Goal: Task Accomplishment & Management: Manage account settings

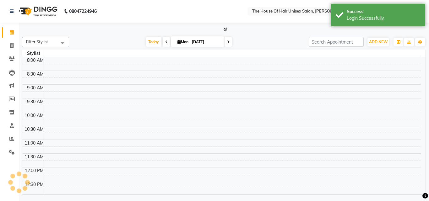
select select "en"
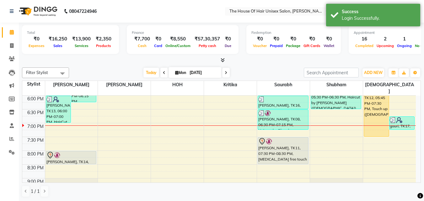
scroll to position [304, 0]
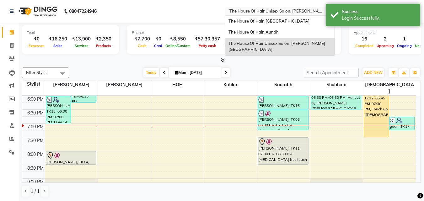
click at [267, 14] on input "text" at bounding box center [273, 12] width 91 height 6
click at [264, 24] on div "The House Of Hair, [GEOGRAPHIC_DATA]" at bounding box center [279, 21] width 109 height 11
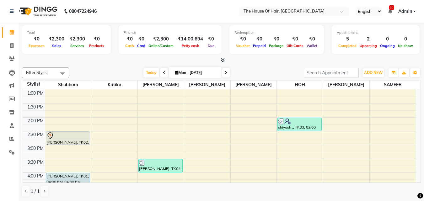
scroll to position [121, 0]
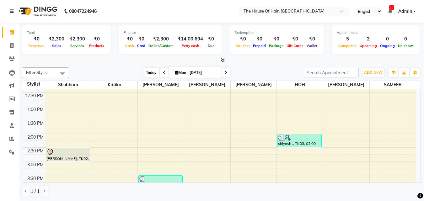
click at [152, 74] on span "Today" at bounding box center [152, 73] width 16 height 10
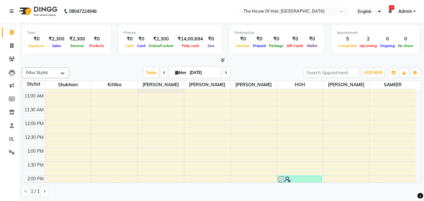
scroll to position [54, 0]
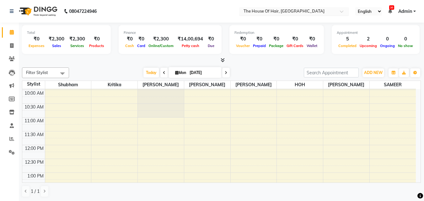
click at [296, 12] on input "text" at bounding box center [287, 12] width 91 height 6
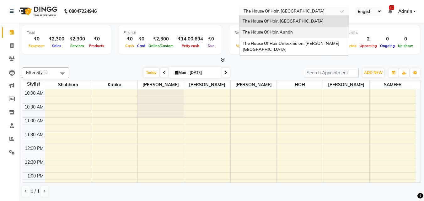
click at [286, 30] on span "The House Of Hair, Aundh" at bounding box center [268, 32] width 50 height 5
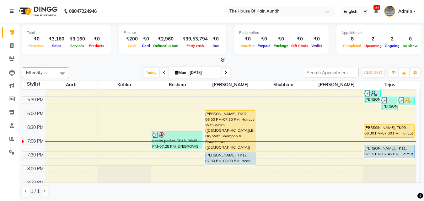
scroll to position [259, 0]
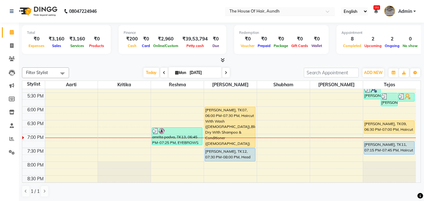
click at [297, 12] on input "text" at bounding box center [273, 12] width 91 height 6
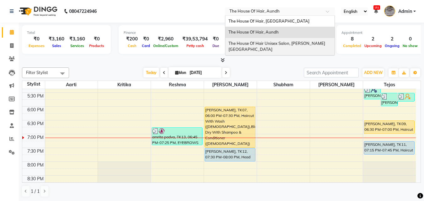
click at [280, 41] on span "The House Of Hair Unisex Salon, [PERSON_NAME][GEOGRAPHIC_DATA]" at bounding box center [277, 46] width 97 height 11
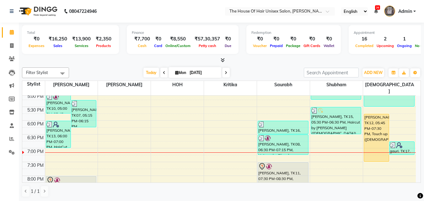
scroll to position [263, 0]
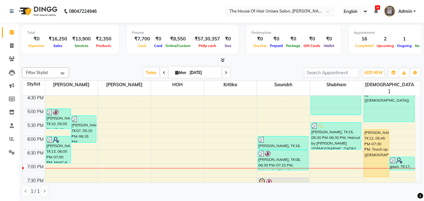
click at [260, 11] on input "text" at bounding box center [273, 12] width 91 height 6
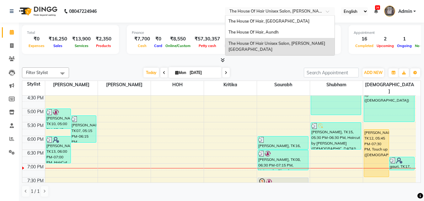
click at [260, 11] on input "text" at bounding box center [273, 12] width 91 height 6
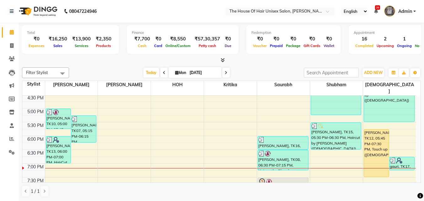
click at [212, 15] on nav "08047224946 Select Location × The House Of Hair Unisex Salon, Karve Nagar Engli…" at bounding box center [212, 11] width 424 height 23
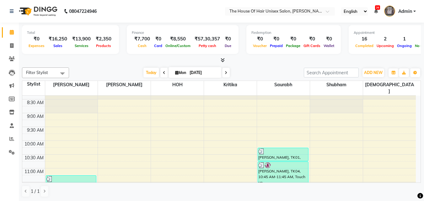
scroll to position [23, 0]
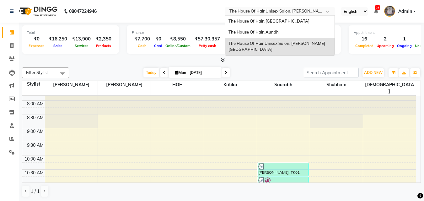
click at [292, 8] on div "Select Location × The House Of Hair Unisex Salon, Karve Nagar" at bounding box center [280, 11] width 110 height 8
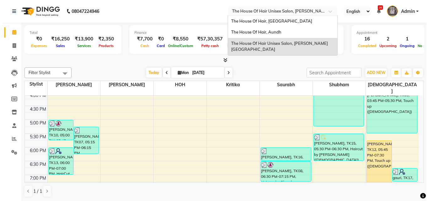
scroll to position [255, 0]
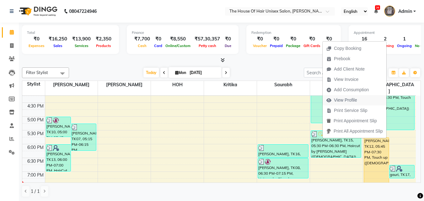
click at [341, 98] on span "View Profile" at bounding box center [345, 100] width 23 height 7
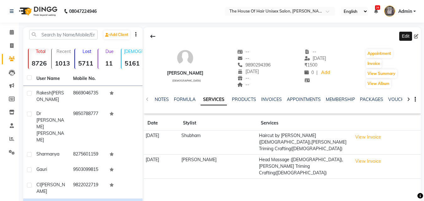
click at [416, 35] on icon at bounding box center [416, 36] width 4 height 4
select select "04"
select select "03"
select select "1975"
select select "22"
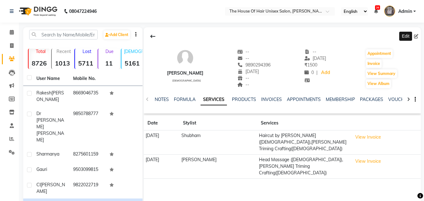
select select "male"
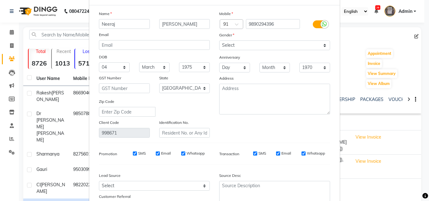
scroll to position [77, 0]
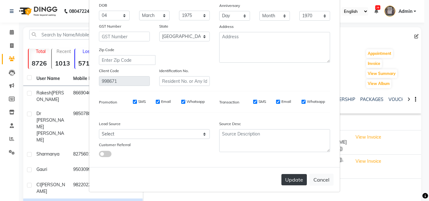
type input "Neeraj"
click at [294, 181] on button "Update" at bounding box center [293, 179] width 25 height 11
select select
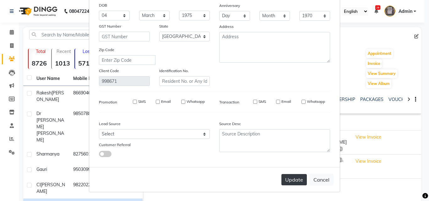
select select "null"
select select
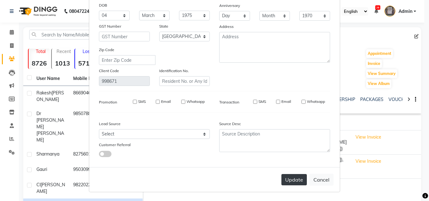
checkbox input "false"
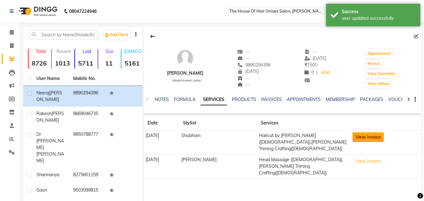
click at [370, 139] on button "View Invoice" at bounding box center [368, 138] width 31 height 10
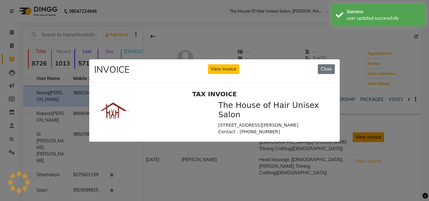
scroll to position [0, 0]
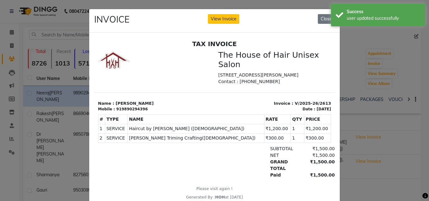
click at [369, 105] on ngb-modal-window "INVOICE View Invoice Close" at bounding box center [214, 100] width 429 height 201
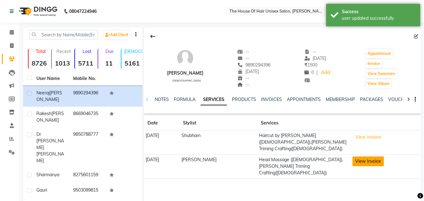
click at [359, 157] on button "View Invoice" at bounding box center [368, 162] width 31 height 10
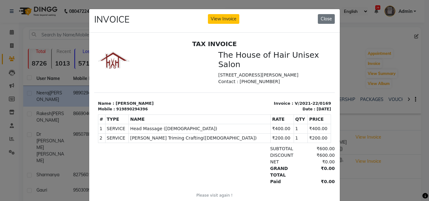
click at [350, 144] on ngb-modal-window "INVOICE View Invoice Close" at bounding box center [214, 100] width 429 height 201
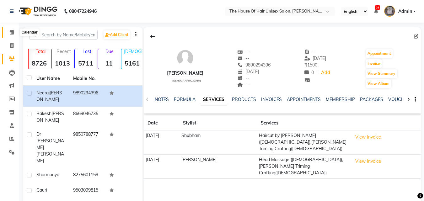
click at [11, 31] on icon at bounding box center [12, 32] width 4 height 5
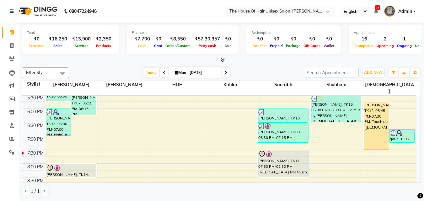
scroll to position [292, 0]
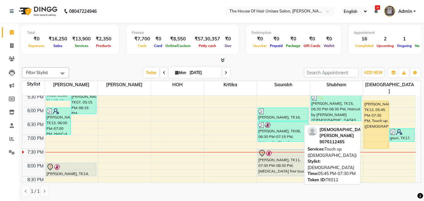
click at [372, 118] on div "[PERSON_NAME], TK12, 05:45 PM-07:30 PM, Touch up ([DEMOGRAPHIC_DATA])" at bounding box center [376, 124] width 25 height 47
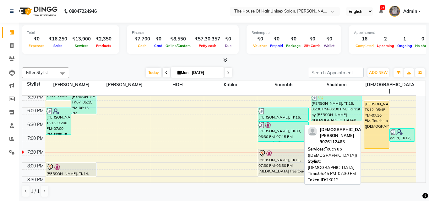
select select "1"
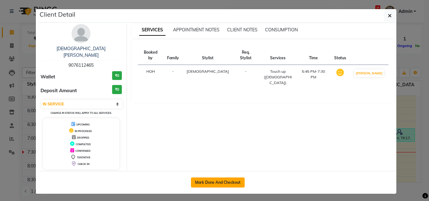
click at [224, 178] on button "Mark Done And Checkout" at bounding box center [218, 183] width 54 height 10
select select "598"
select select "service"
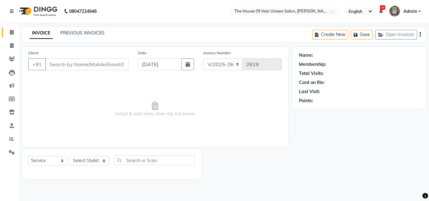
type input "9076112465"
select select "89756"
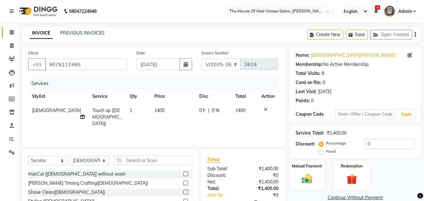
scroll to position [50, 0]
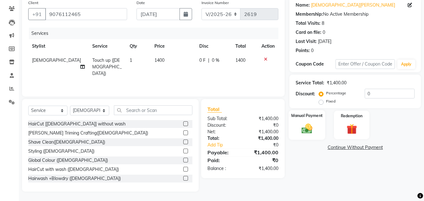
click at [307, 127] on img at bounding box center [307, 128] width 18 height 13
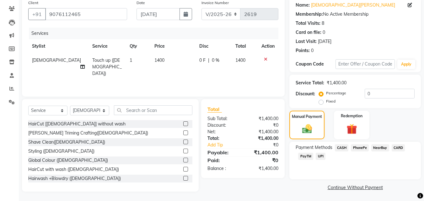
click at [321, 157] on span "UPI" at bounding box center [321, 156] width 10 height 7
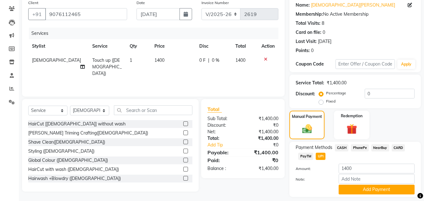
scroll to position [68, 0]
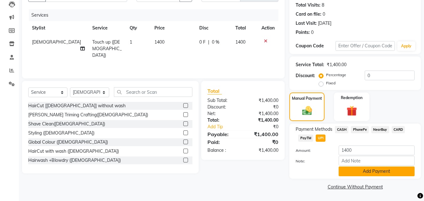
click at [378, 175] on button "Add Payment" at bounding box center [377, 172] width 76 height 10
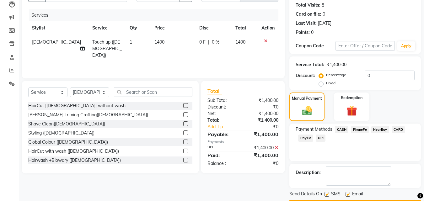
scroll to position [86, 0]
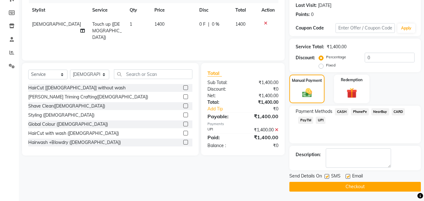
click at [346, 186] on button "Checkout" at bounding box center [356, 187] width 132 height 10
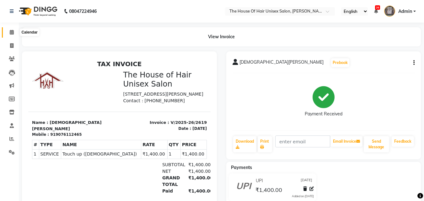
click at [9, 31] on span at bounding box center [11, 32] width 11 height 7
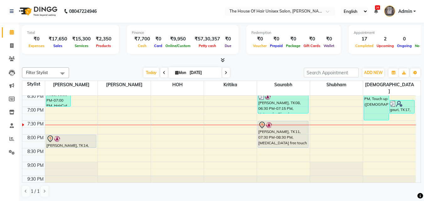
scroll to position [321, 0]
click at [223, 71] on span at bounding box center [226, 73] width 8 height 10
type input "02-09-2025"
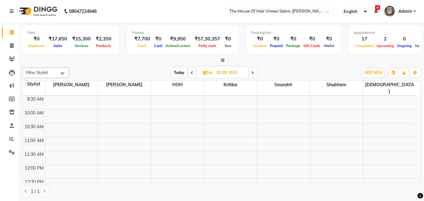
scroll to position [72, 0]
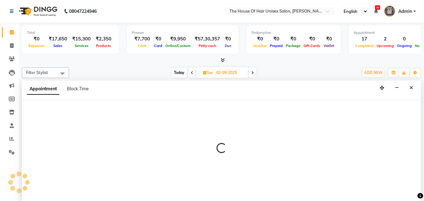
select select "85989"
select select "tentative"
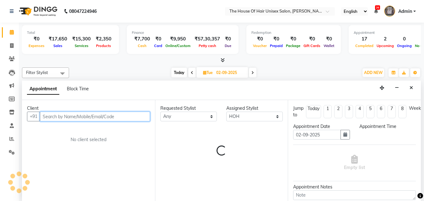
select select "630"
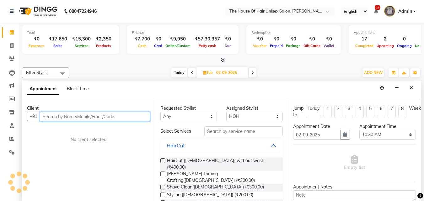
scroll to position [0, 0]
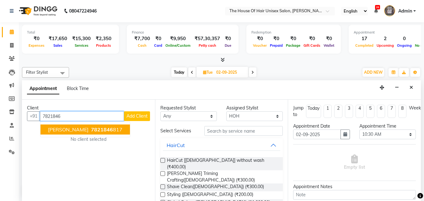
click at [91, 127] on span "7821846" at bounding box center [102, 130] width 22 height 6
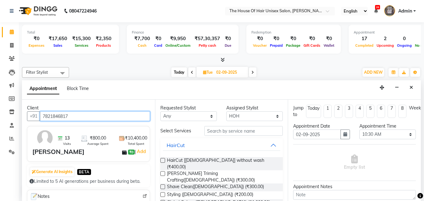
type input "7821846817"
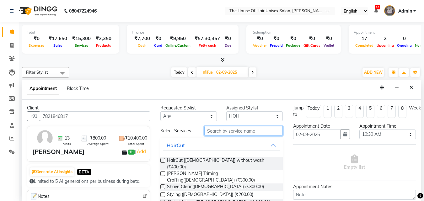
click at [220, 131] on input "text" at bounding box center [243, 131] width 79 height 10
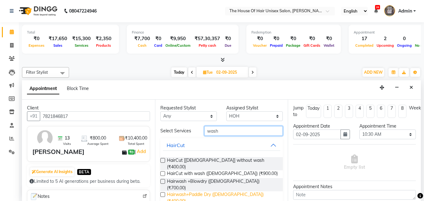
type input "wash"
click at [210, 192] on span "Hairwash+Paddle Dry (Female) (₹400.00)" at bounding box center [222, 198] width 111 height 13
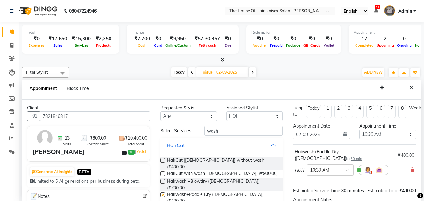
checkbox input "false"
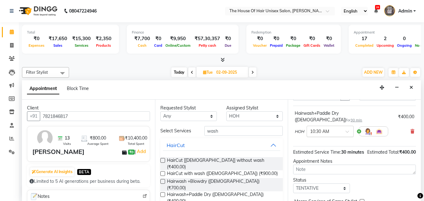
scroll to position [75, 0]
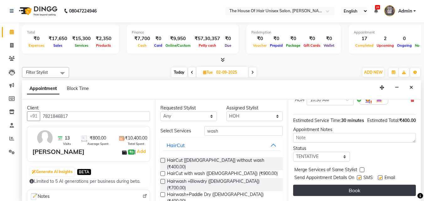
click at [352, 185] on button "Book" at bounding box center [354, 190] width 123 height 11
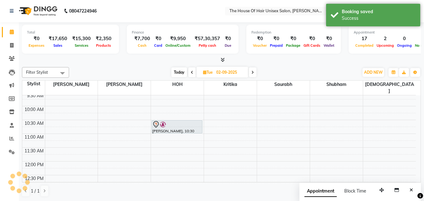
scroll to position [0, 0]
click at [179, 70] on span "Today" at bounding box center [179, 73] width 16 height 10
type input "[DATE]"
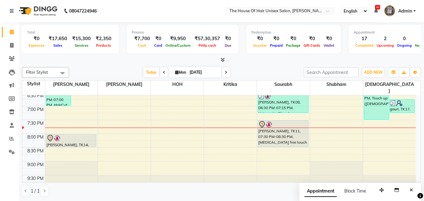
scroll to position [320, 0]
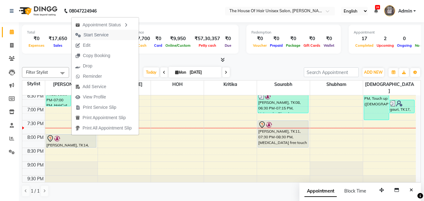
click at [114, 35] on button "Start Service" at bounding box center [105, 35] width 67 height 10
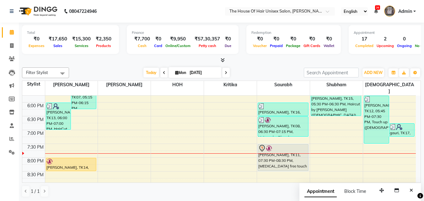
scroll to position [300, 0]
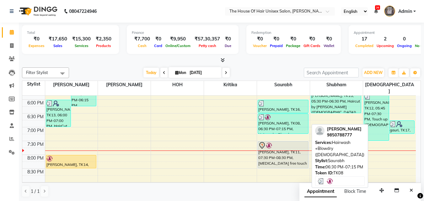
click at [285, 118] on div "[PERSON_NAME], TK08, 06:30 PM-07:15 PM, Hairwash +Blowdry ([DEMOGRAPHIC_DATA])" at bounding box center [283, 124] width 50 height 20
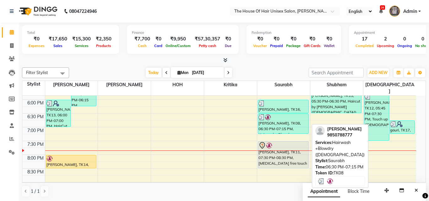
select select "3"
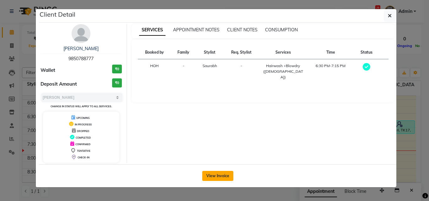
click at [218, 174] on button "View Invoice" at bounding box center [217, 176] width 31 height 10
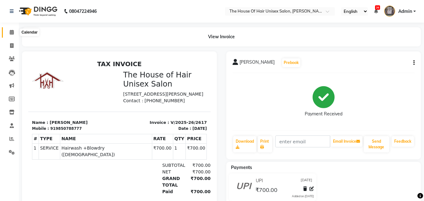
click at [14, 33] on icon at bounding box center [12, 32] width 4 height 5
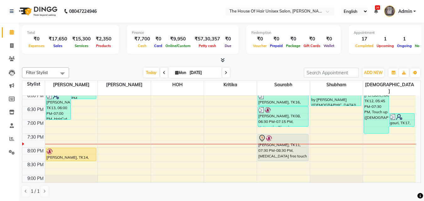
scroll to position [307, 0]
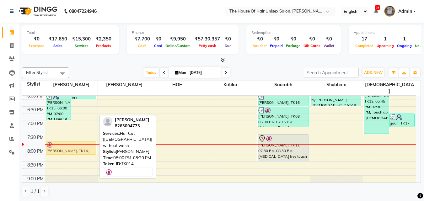
drag, startPoint x: 60, startPoint y: 149, endPoint x: 61, endPoint y: 141, distance: 8.3
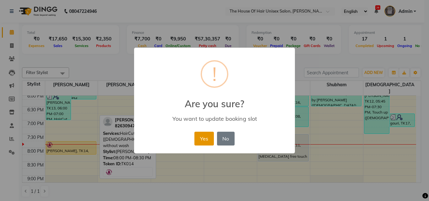
click at [199, 138] on button "Yes" at bounding box center [203, 139] width 19 height 14
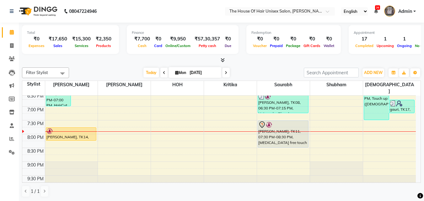
scroll to position [0, 0]
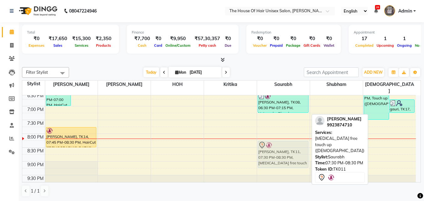
drag, startPoint x: 276, startPoint y: 120, endPoint x: 275, endPoint y: 138, distance: 17.3
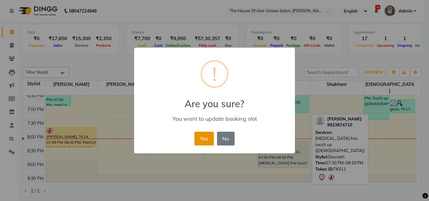
click at [202, 136] on button "Yes" at bounding box center [203, 139] width 19 height 14
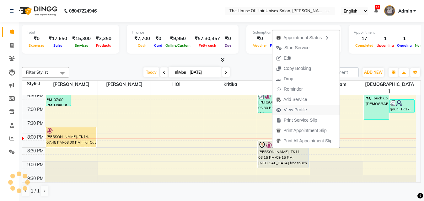
click at [293, 107] on span "View Profile" at bounding box center [295, 110] width 23 height 7
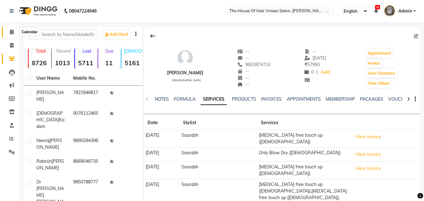
click at [10, 30] on icon at bounding box center [12, 32] width 4 height 5
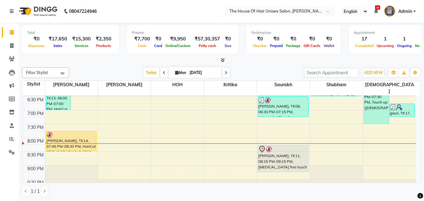
scroll to position [317, 0]
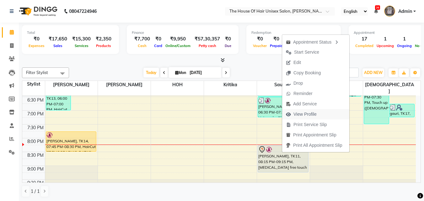
click at [308, 115] on span "View Profile" at bounding box center [305, 114] width 23 height 7
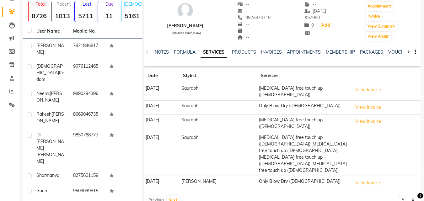
scroll to position [49, 0]
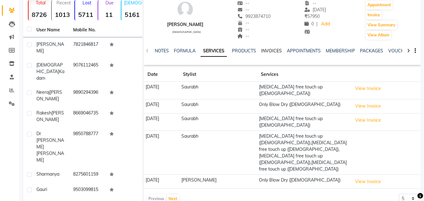
click at [269, 51] on link "INVOICES" at bounding box center [271, 51] width 21 height 6
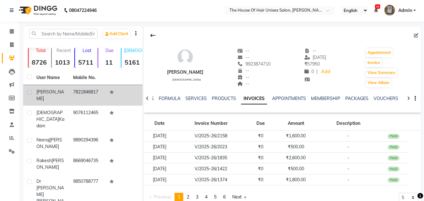
scroll to position [1, 0]
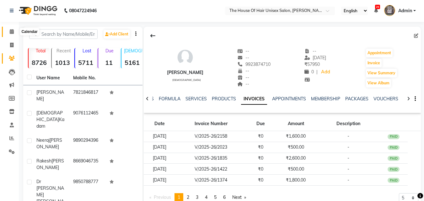
click at [14, 29] on span at bounding box center [11, 31] width 11 height 7
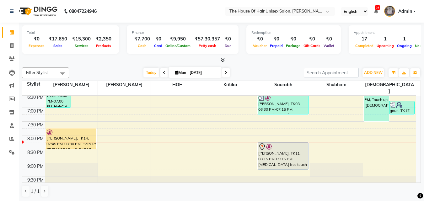
scroll to position [321, 0]
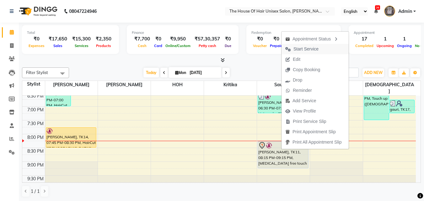
click at [309, 48] on span "Start Service" at bounding box center [306, 49] width 25 height 7
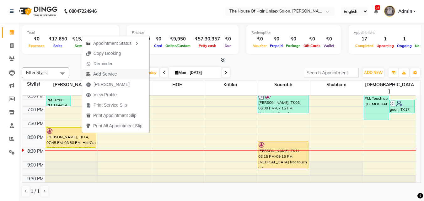
click at [100, 73] on span "Add Service" at bounding box center [105, 74] width 24 height 7
select select "42814"
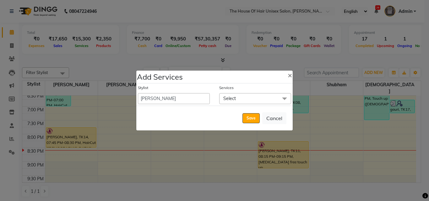
click at [245, 97] on span "Select" at bounding box center [255, 98] width 72 height 11
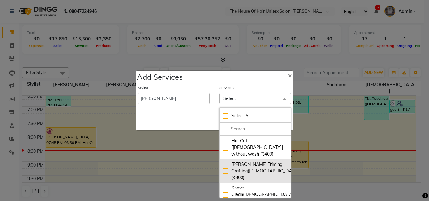
click at [235, 161] on div "Beard Triming Crafting(Male) (₹300)" at bounding box center [255, 171] width 65 height 20
checkbox input "true"
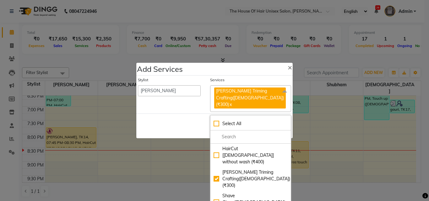
click at [180, 126] on div "Save Cancel" at bounding box center [214, 126] width 156 height 25
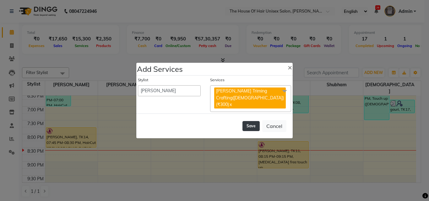
click at [252, 121] on button "Save" at bounding box center [250, 126] width 17 height 10
select select "13497"
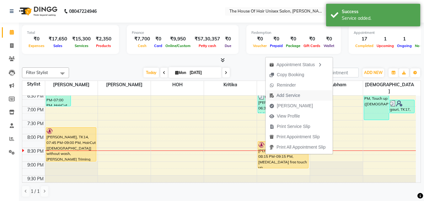
click at [283, 95] on span "Add Service" at bounding box center [289, 95] width 24 height 7
select select "86145"
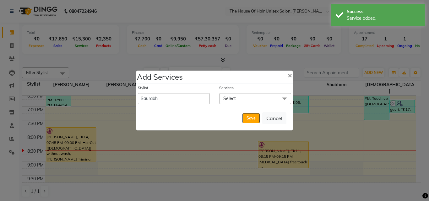
click at [228, 100] on span "Select" at bounding box center [229, 99] width 13 height 6
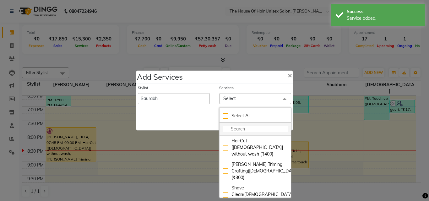
click at [233, 129] on input "multiselect-search" at bounding box center [255, 129] width 65 height 7
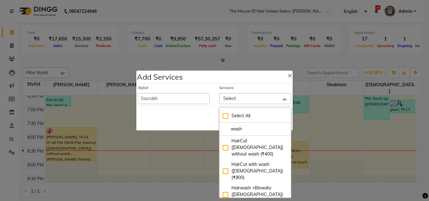
type input "wash"
checkbox input "true"
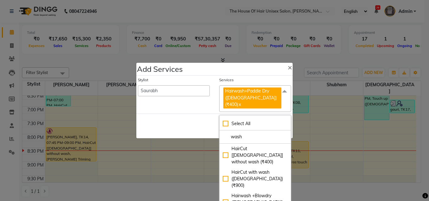
click at [195, 121] on div "Save Cancel" at bounding box center [214, 126] width 156 height 25
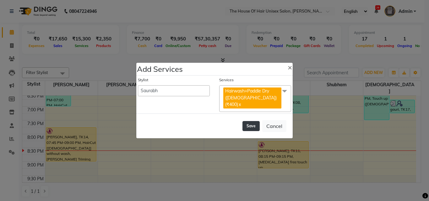
click at [247, 124] on button "Save" at bounding box center [250, 126] width 17 height 10
select select "13497"
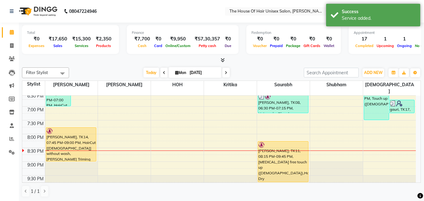
click at [397, 57] on div "Total ₹0 Expenses ₹17,650 Sales ₹15,300 Services ₹2,350 Products Finance ₹7,700…" at bounding box center [221, 43] width 399 height 41
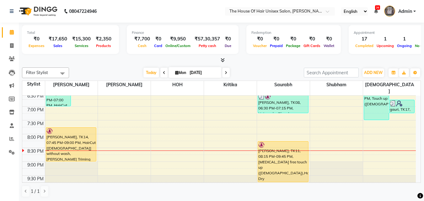
click at [405, 11] on span "Admin" at bounding box center [406, 11] width 14 height 7
click at [316, 11] on input "text" at bounding box center [273, 12] width 91 height 6
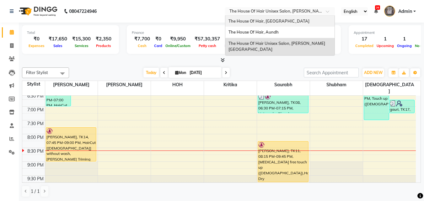
click at [278, 23] on span "The House Of Hair, Paud Road" at bounding box center [269, 21] width 81 height 5
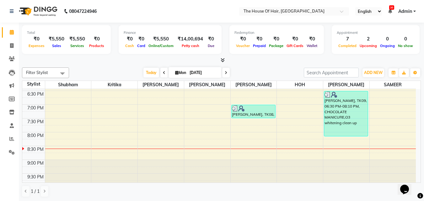
scroll to position [288, 0]
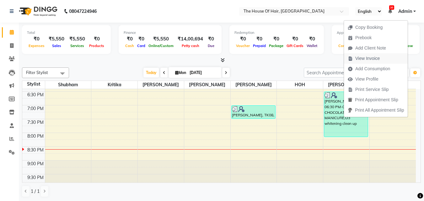
click at [360, 57] on span "View Invoice" at bounding box center [368, 58] width 24 height 7
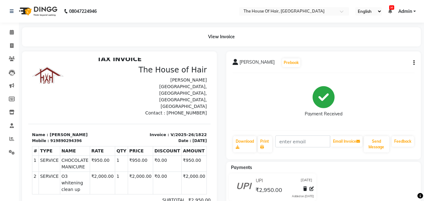
scroll to position [5, 0]
click at [11, 30] on icon at bounding box center [12, 32] width 4 height 5
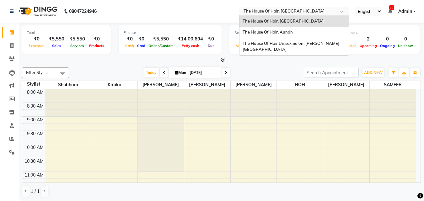
click at [327, 10] on input "text" at bounding box center [287, 12] width 91 height 6
click at [269, 33] on span "The House Of Hair, Aundh" at bounding box center [268, 32] width 50 height 5
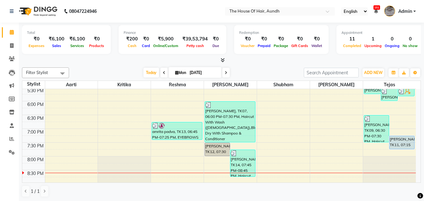
scroll to position [263, 0]
click at [291, 9] on input "text" at bounding box center [273, 12] width 91 height 6
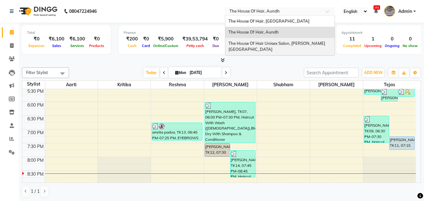
click at [277, 44] on span "The House Of Hair Unisex Salon, [PERSON_NAME][GEOGRAPHIC_DATA]" at bounding box center [277, 46] width 97 height 11
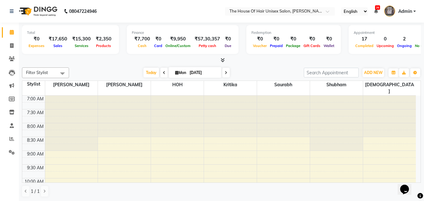
click at [407, 11] on span "Admin" at bounding box center [406, 11] width 14 height 7
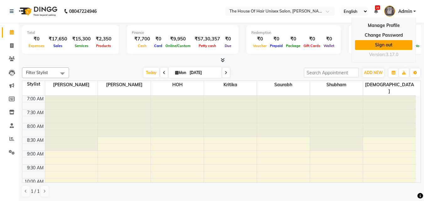
click at [386, 42] on link "Sign out" at bounding box center [383, 45] width 57 height 10
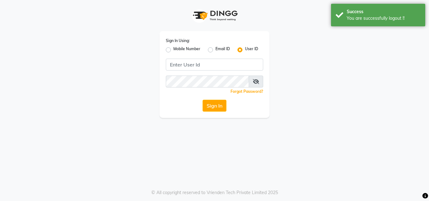
click at [173, 50] on label "Mobile Number" at bounding box center [186, 50] width 27 height 8
click at [173, 50] on input "Mobile Number" at bounding box center [175, 48] width 4 height 4
radio input "true"
radio input "false"
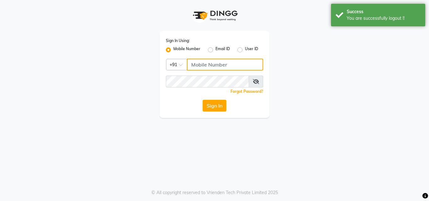
click at [202, 63] on input "Username" at bounding box center [225, 65] width 76 height 12
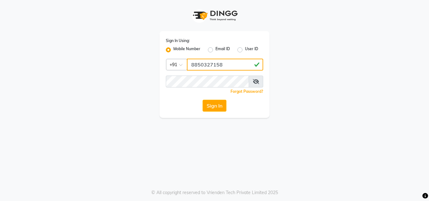
type input "8850327158"
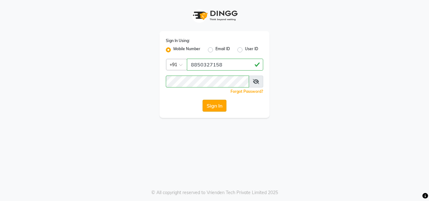
click at [219, 107] on button "Sign In" at bounding box center [215, 106] width 24 height 12
